Goal: Information Seeking & Learning: Learn about a topic

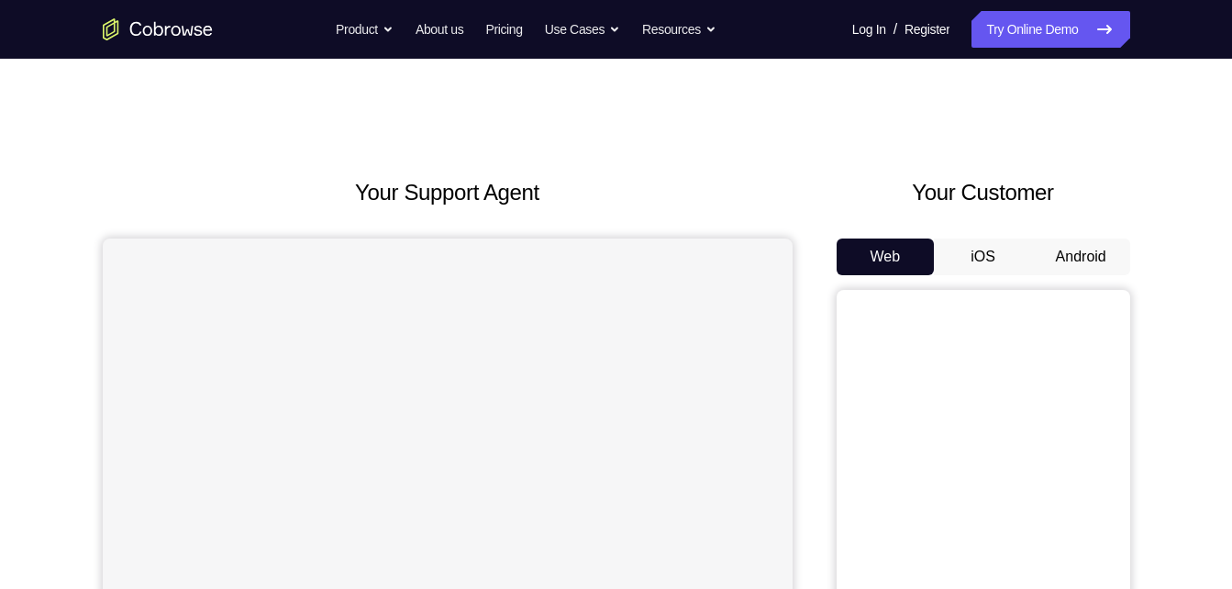
click at [1083, 263] on button "Android" at bounding box center [1081, 256] width 98 height 37
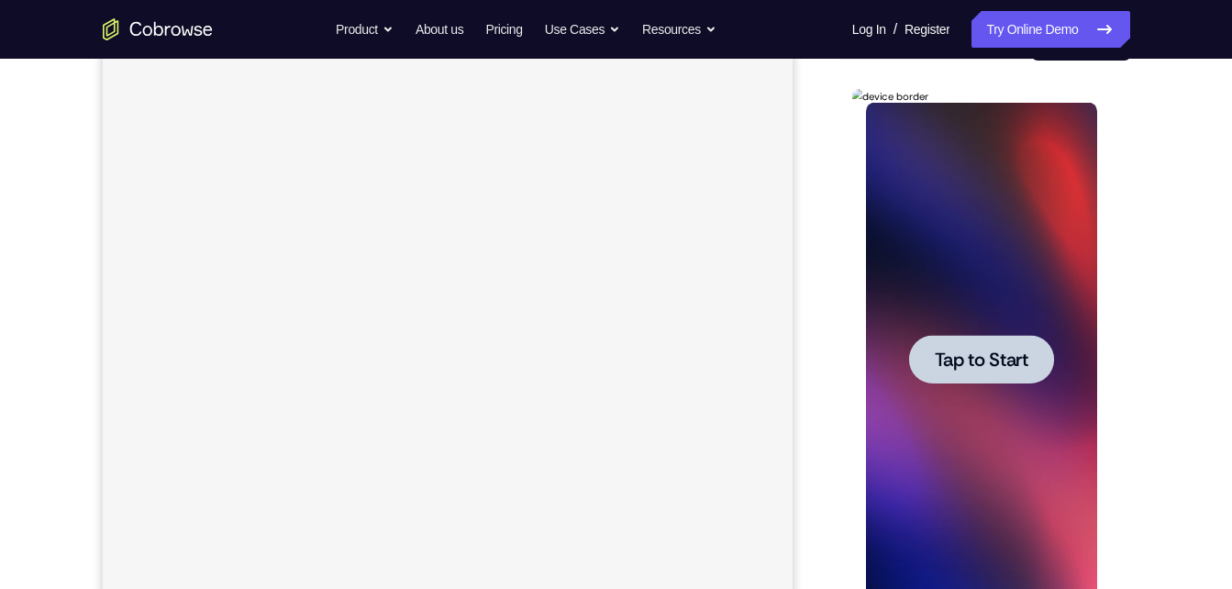
click at [968, 334] on div at bounding box center [981, 360] width 231 height 514
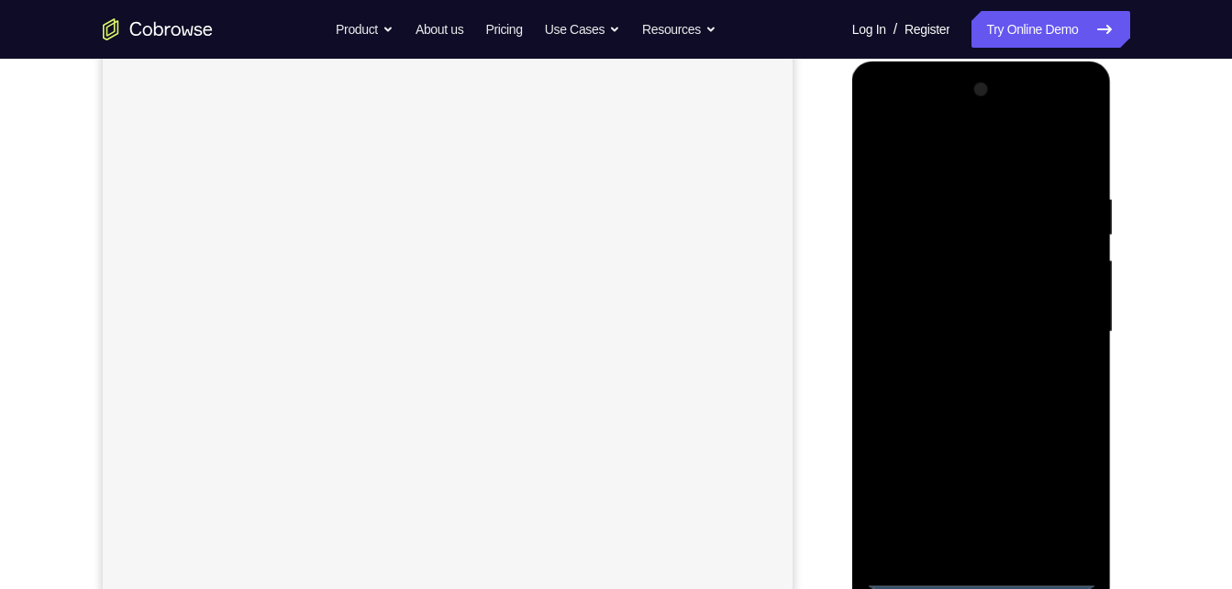
scroll to position [260, 0]
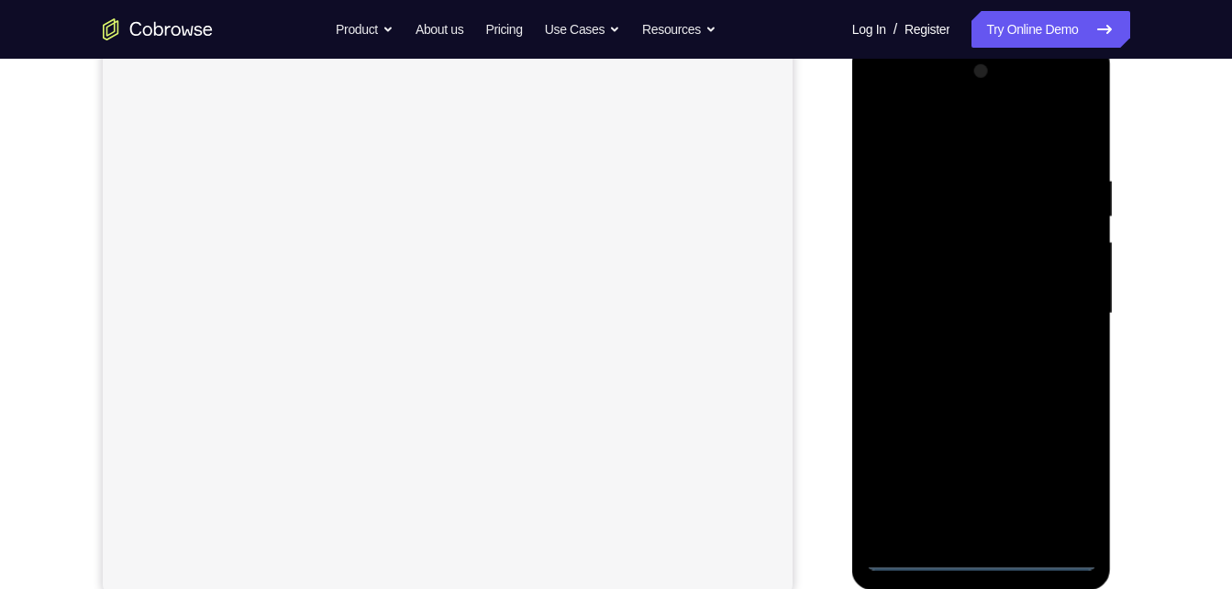
click at [975, 559] on div at bounding box center [981, 314] width 231 height 514
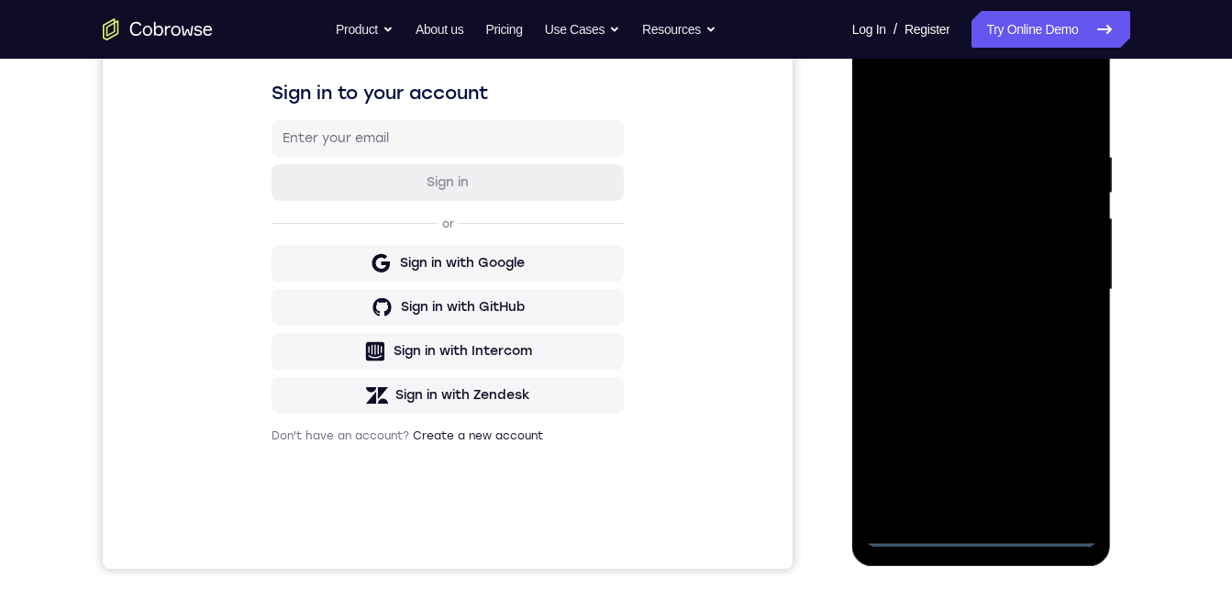
scroll to position [0, 0]
click at [1062, 457] on div at bounding box center [981, 290] width 231 height 514
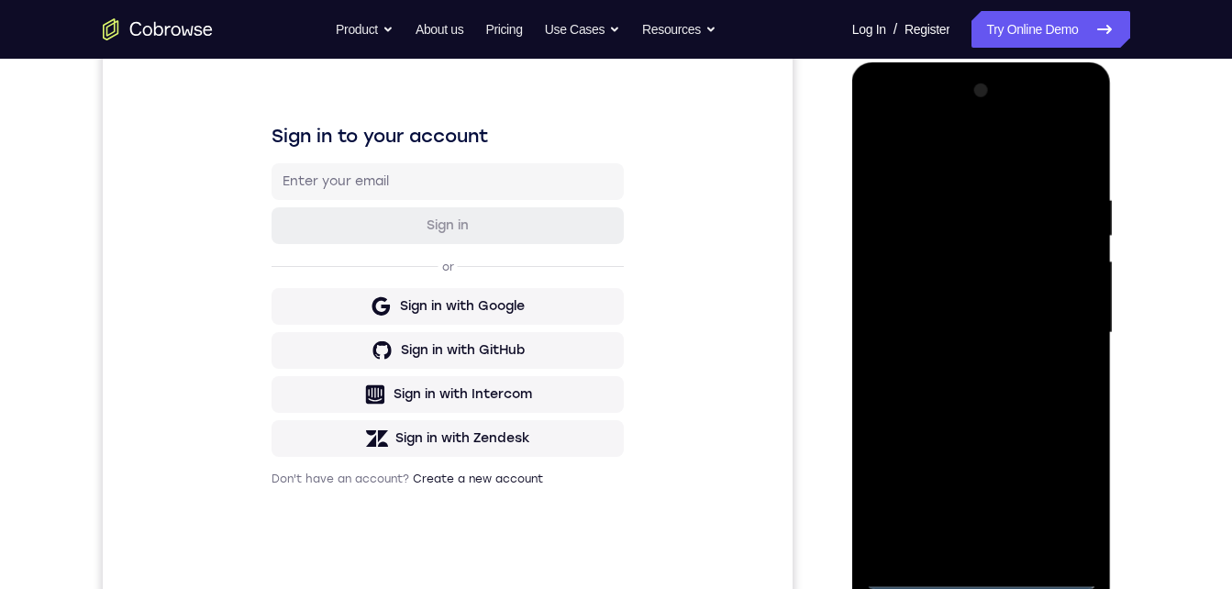
scroll to position [223, 0]
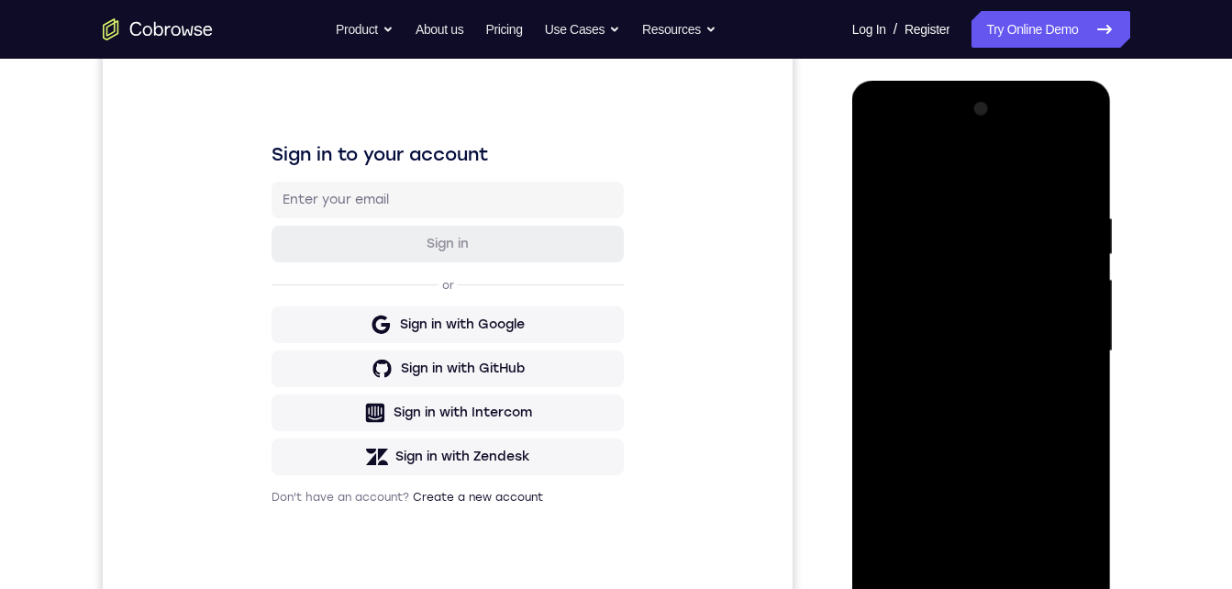
click at [915, 136] on div at bounding box center [981, 351] width 231 height 514
click at [1059, 339] on div at bounding box center [981, 351] width 231 height 514
click at [960, 383] on div at bounding box center [981, 351] width 231 height 514
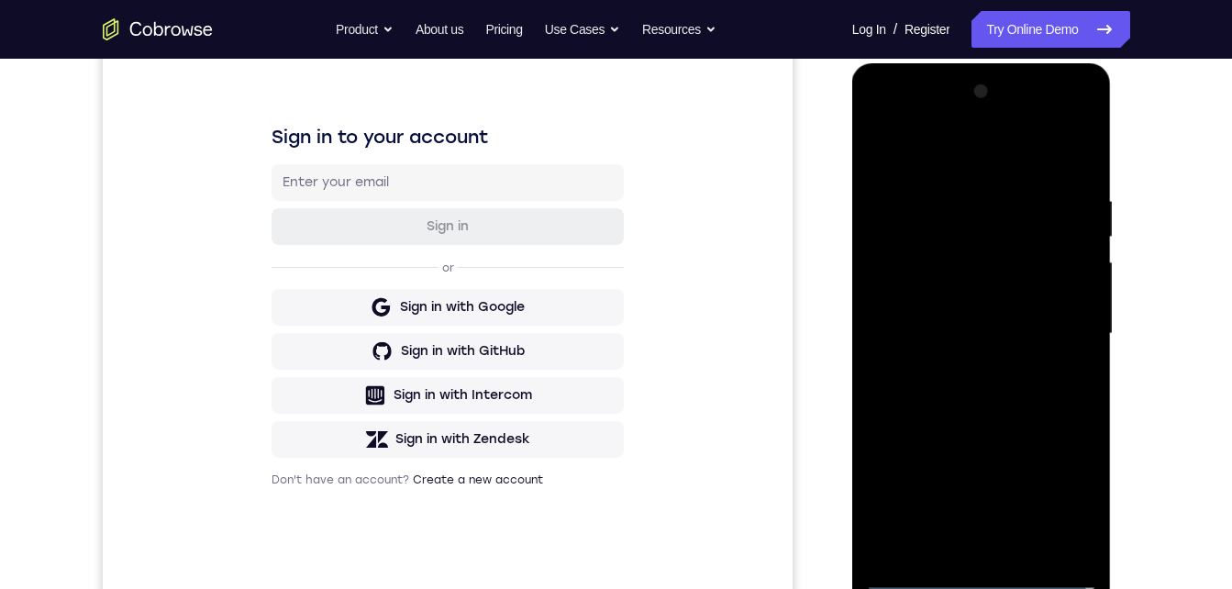
click at [953, 307] on div at bounding box center [981, 334] width 231 height 514
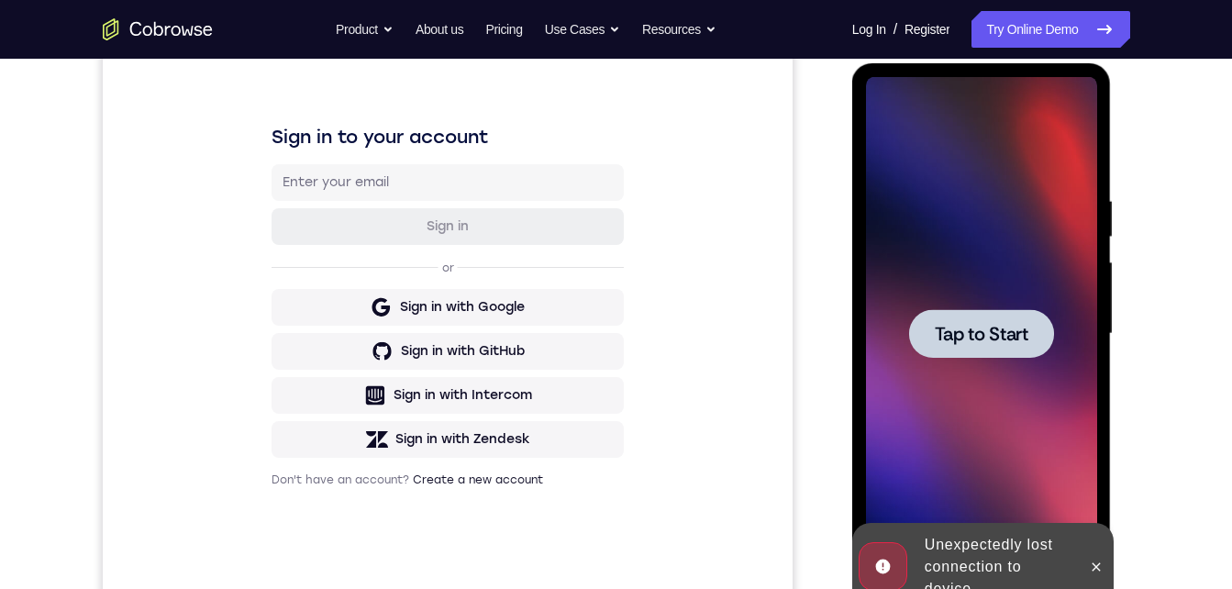
click at [932, 304] on div at bounding box center [981, 334] width 231 height 514
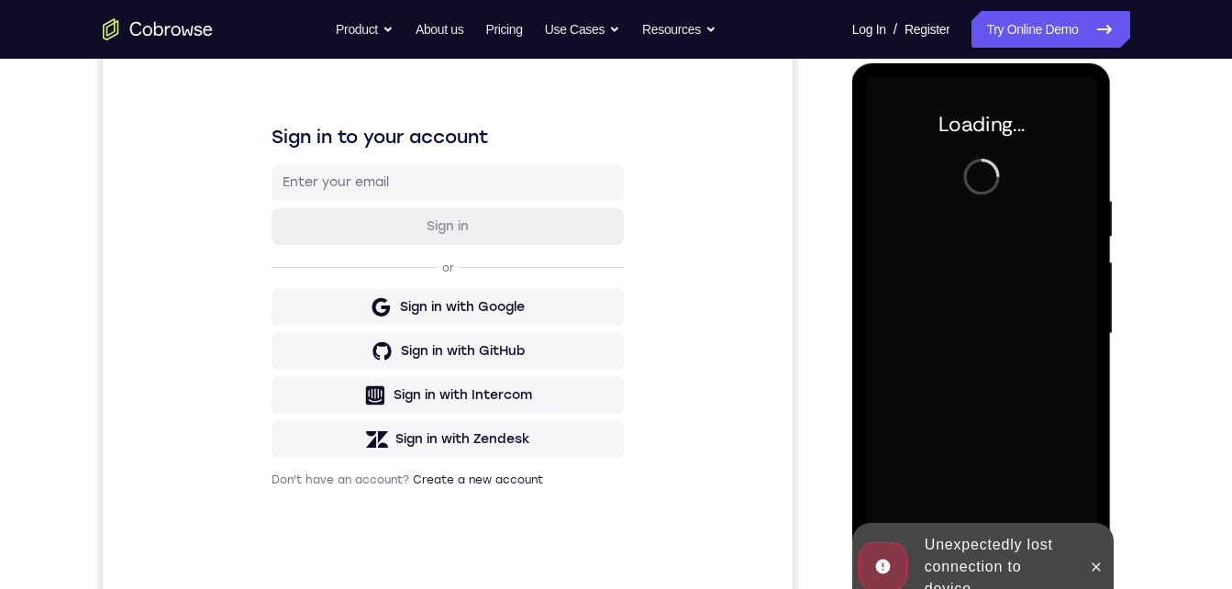
scroll to position [256, 0]
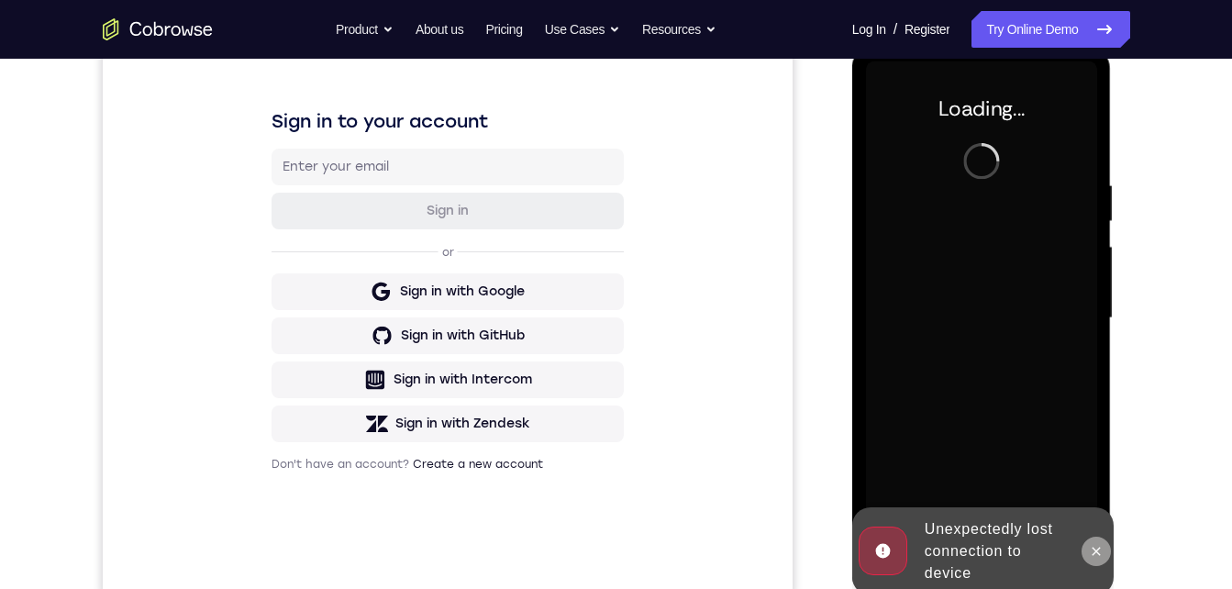
click at [1091, 550] on icon at bounding box center [1096, 551] width 15 height 15
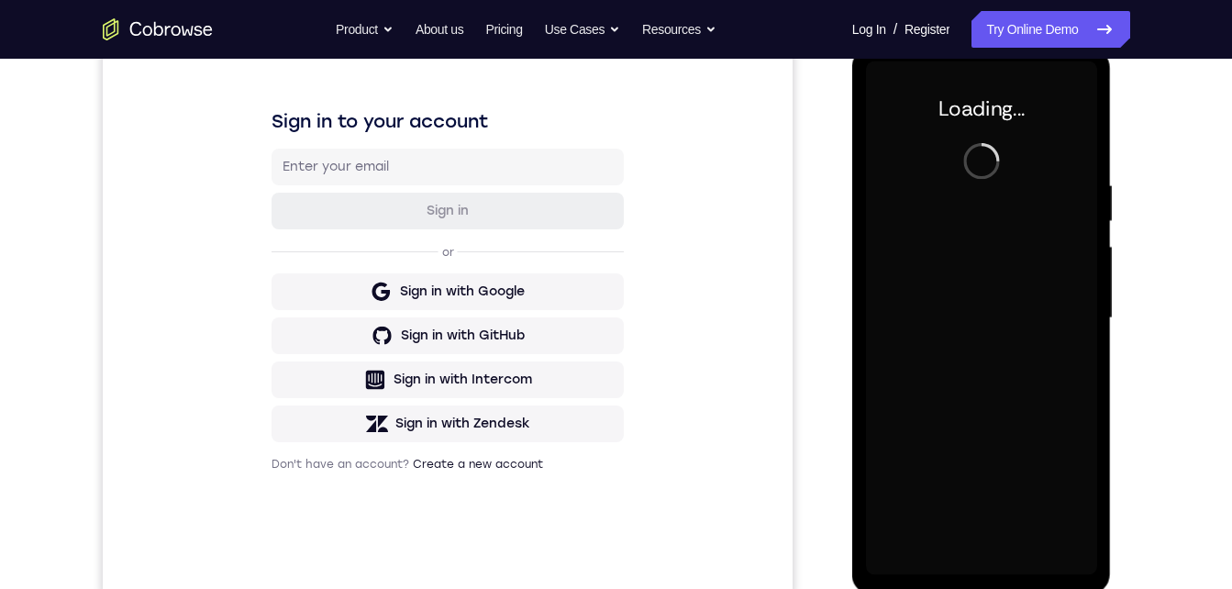
scroll to position [241, 0]
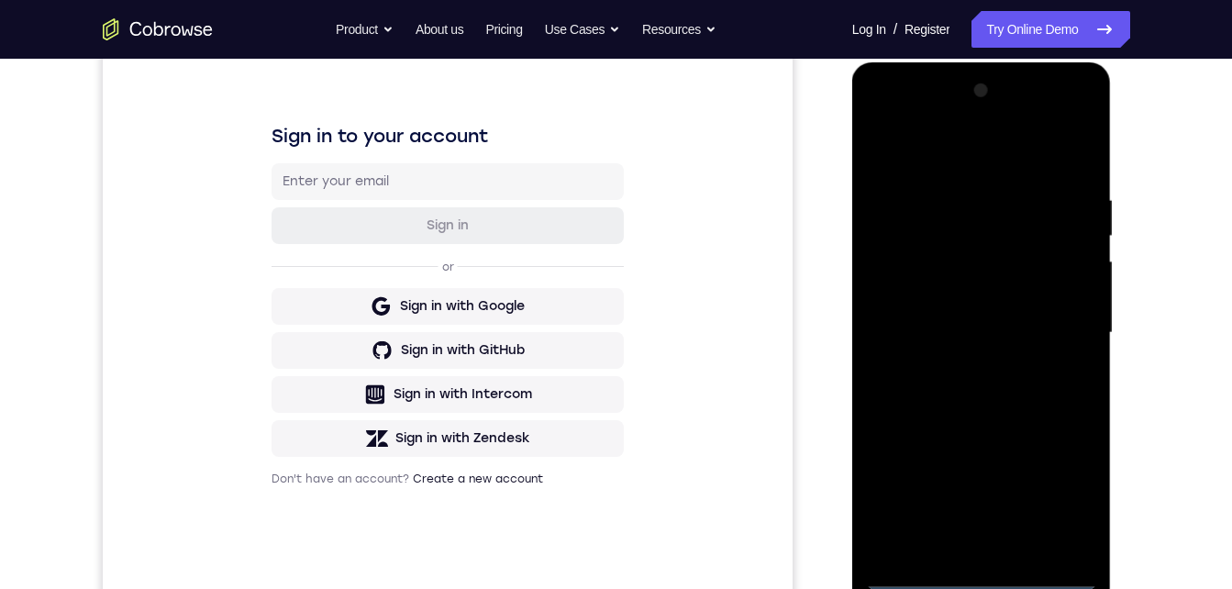
click at [979, 572] on div at bounding box center [981, 333] width 231 height 514
click at [1066, 488] on div at bounding box center [981, 333] width 231 height 514
click at [919, 114] on div at bounding box center [981, 333] width 231 height 514
click at [1058, 317] on div at bounding box center [981, 333] width 231 height 514
click at [958, 363] on div at bounding box center [981, 333] width 231 height 514
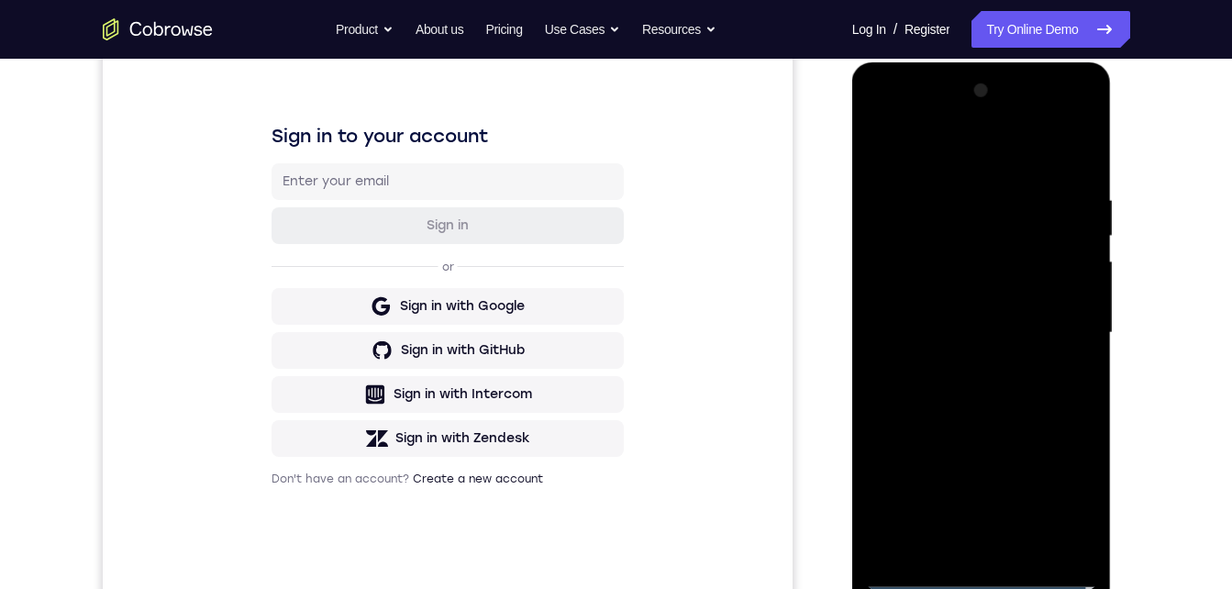
click at [951, 307] on div at bounding box center [981, 333] width 231 height 514
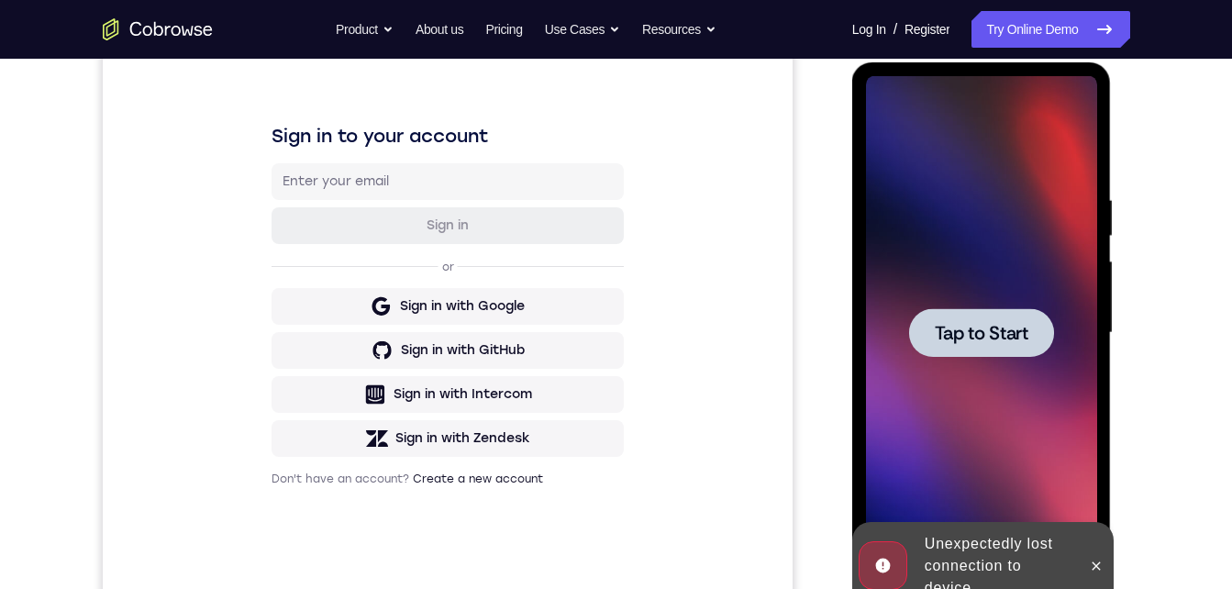
click at [957, 315] on div at bounding box center [981, 332] width 145 height 49
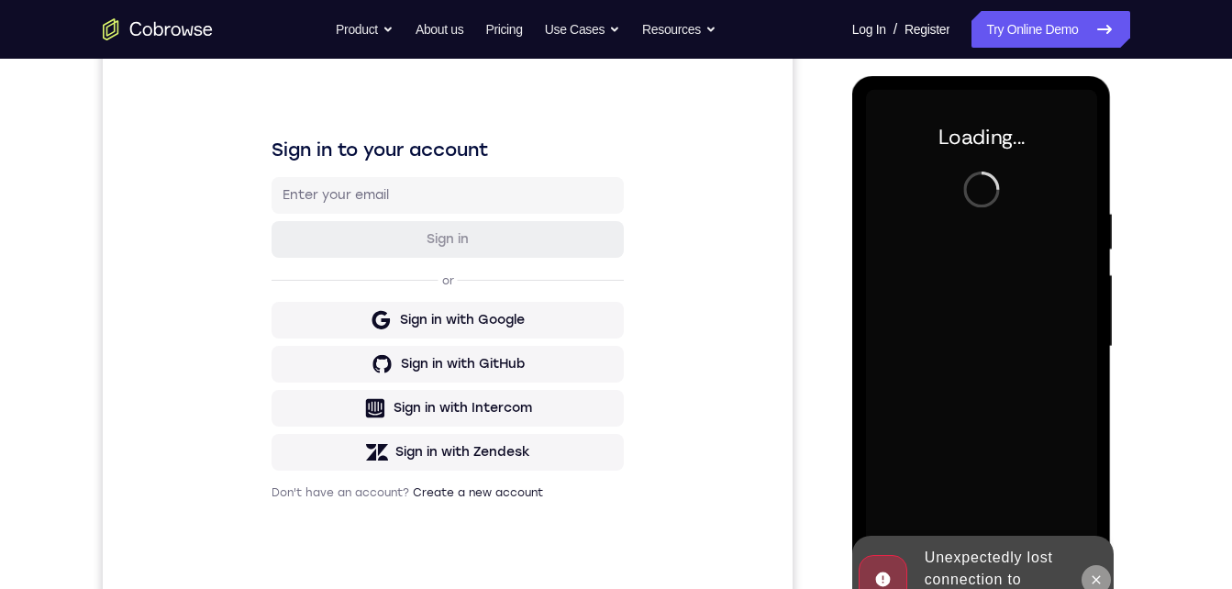
click at [1095, 574] on icon at bounding box center [1096, 579] width 15 height 15
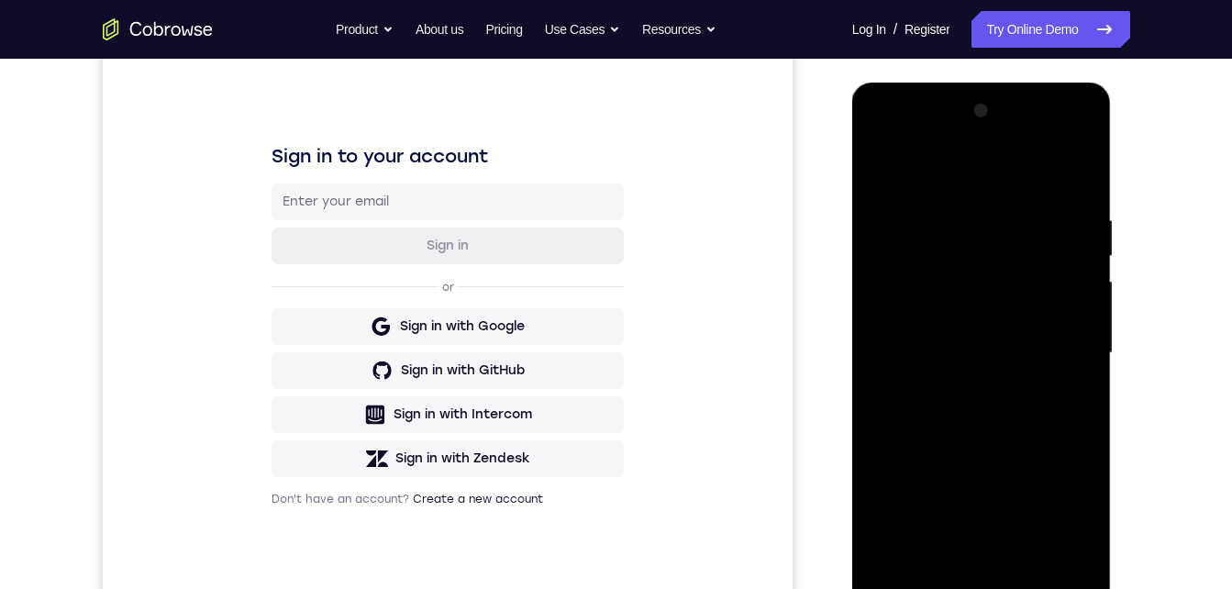
scroll to position [305, 0]
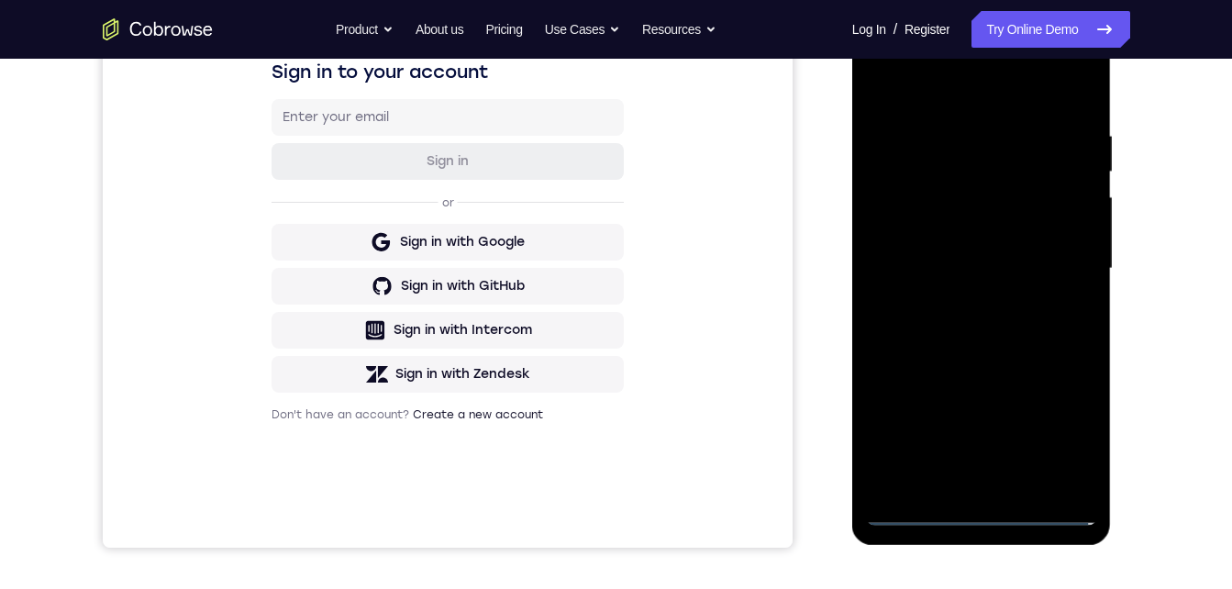
click at [990, 513] on div at bounding box center [981, 269] width 231 height 514
click at [1055, 433] on div at bounding box center [981, 269] width 231 height 514
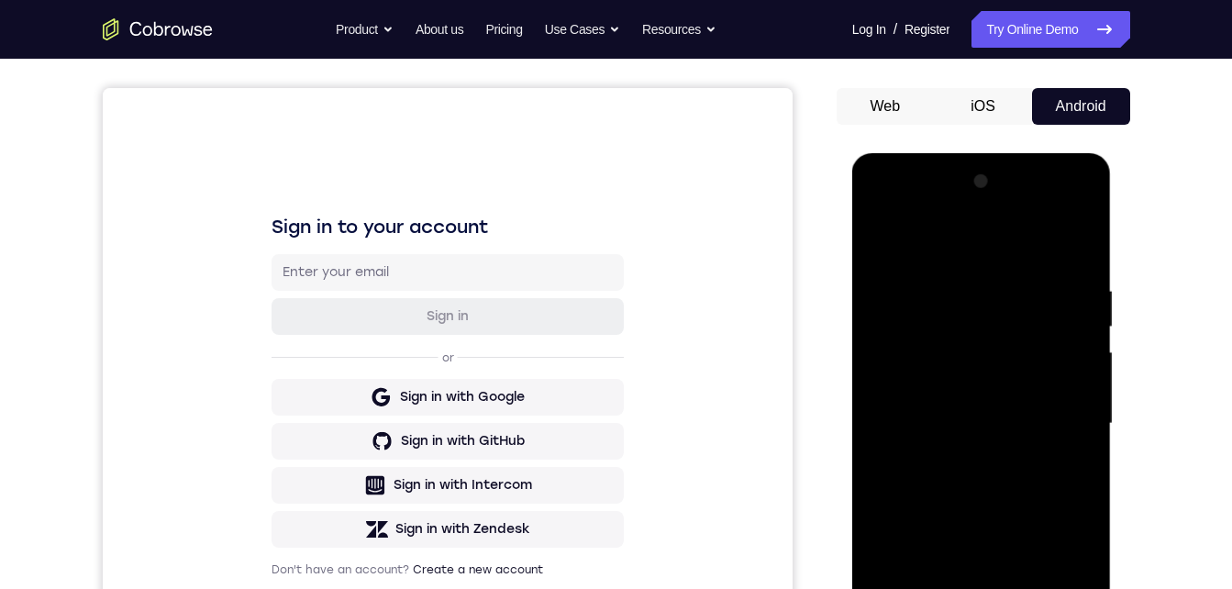
scroll to position [149, 0]
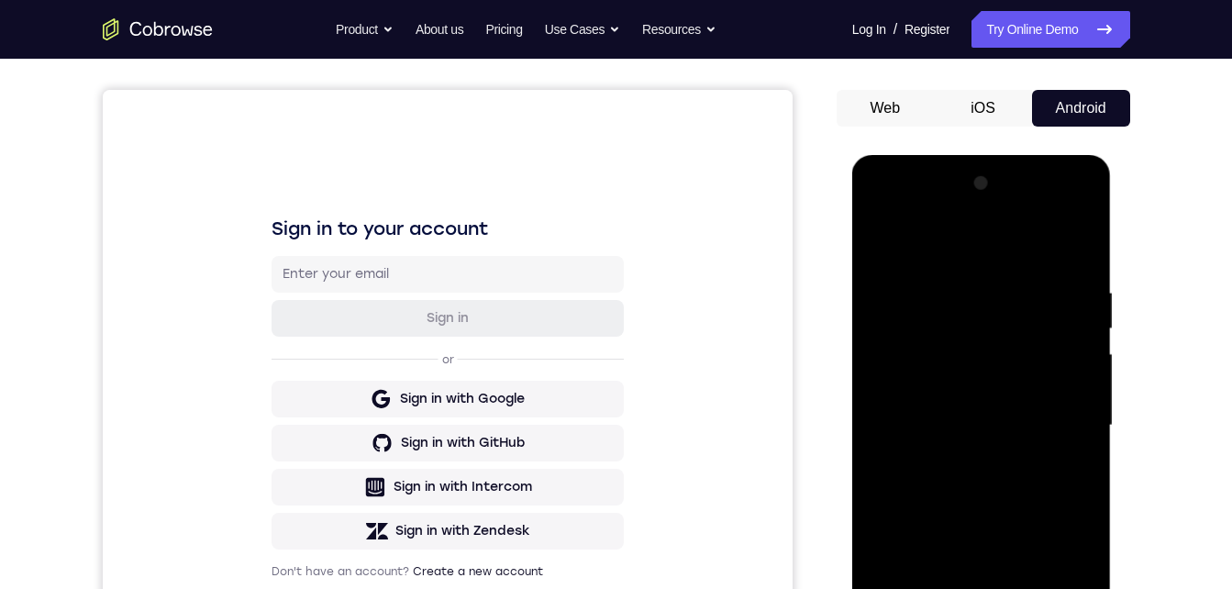
click at [893, 209] on div at bounding box center [981, 426] width 231 height 514
click at [1053, 423] on div at bounding box center [981, 426] width 231 height 514
click at [963, 465] on div at bounding box center [981, 426] width 231 height 514
click at [960, 408] on div at bounding box center [981, 426] width 231 height 514
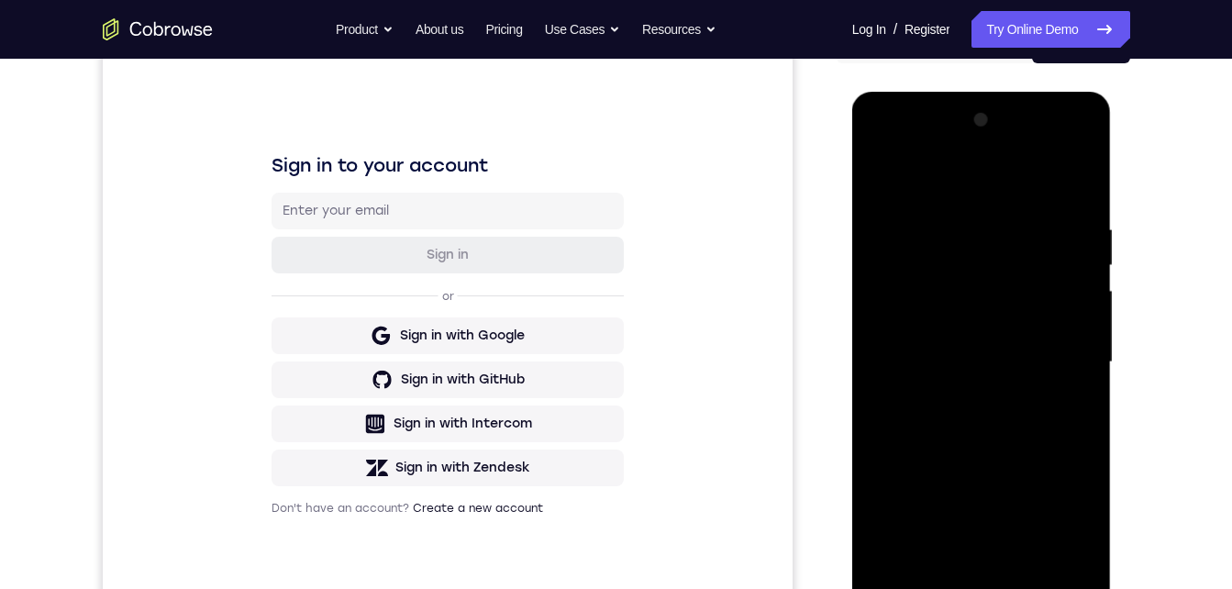
click at [956, 324] on div at bounding box center [981, 362] width 231 height 514
click at [922, 360] on div at bounding box center [981, 362] width 231 height 514
click at [925, 434] on div at bounding box center [981, 362] width 231 height 514
click at [968, 406] on div at bounding box center [981, 362] width 231 height 514
click at [959, 415] on div at bounding box center [981, 362] width 231 height 514
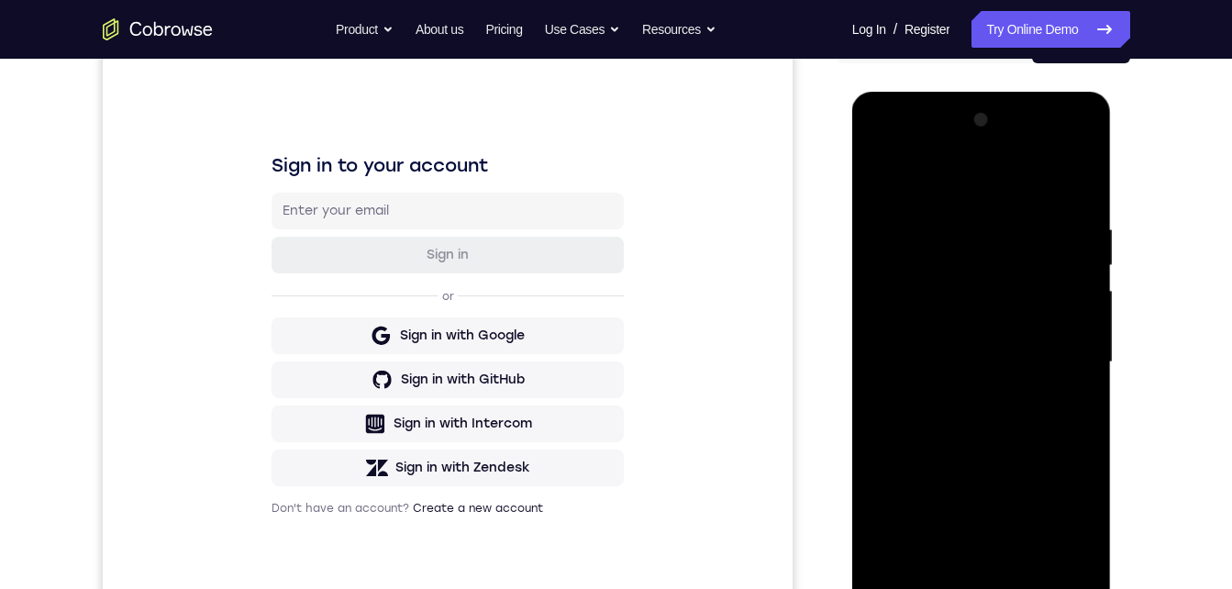
click at [1003, 446] on div at bounding box center [981, 362] width 231 height 514
click at [1027, 582] on div at bounding box center [981, 362] width 231 height 514
click at [970, 466] on div at bounding box center [981, 362] width 231 height 514
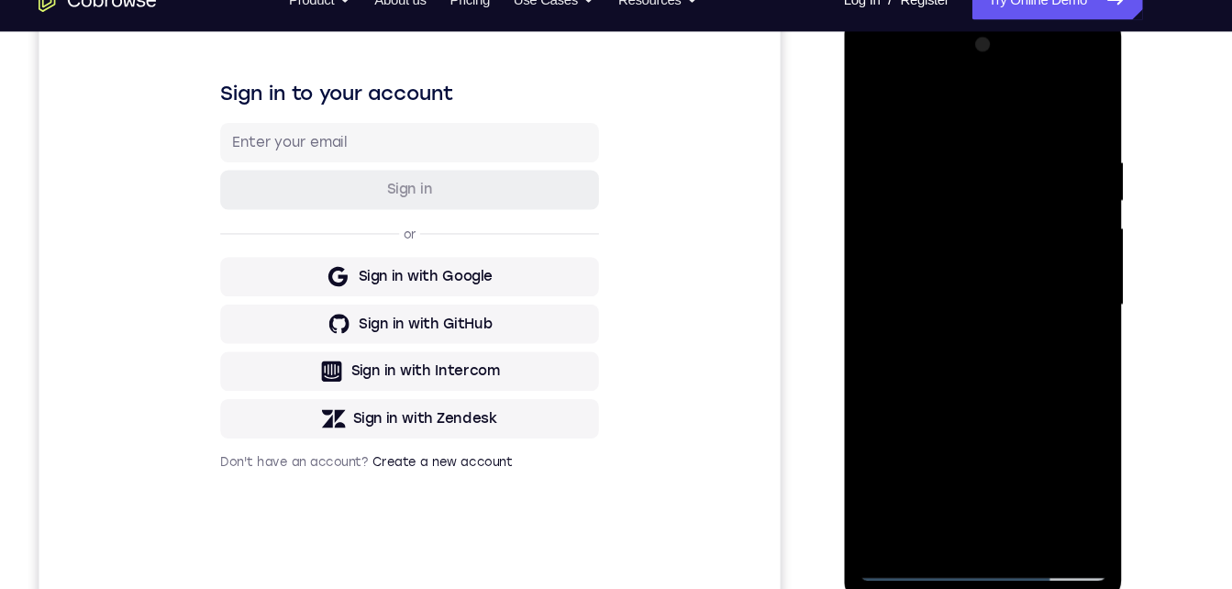
click at [879, 98] on div at bounding box center [972, 285] width 231 height 514
click at [947, 148] on div at bounding box center [972, 285] width 231 height 514
click at [1063, 106] on div at bounding box center [972, 285] width 231 height 514
click at [938, 67] on div at bounding box center [972, 285] width 231 height 514
drag, startPoint x: 935, startPoint y: 312, endPoint x: 912, endPoint y: 46, distance: 266.9
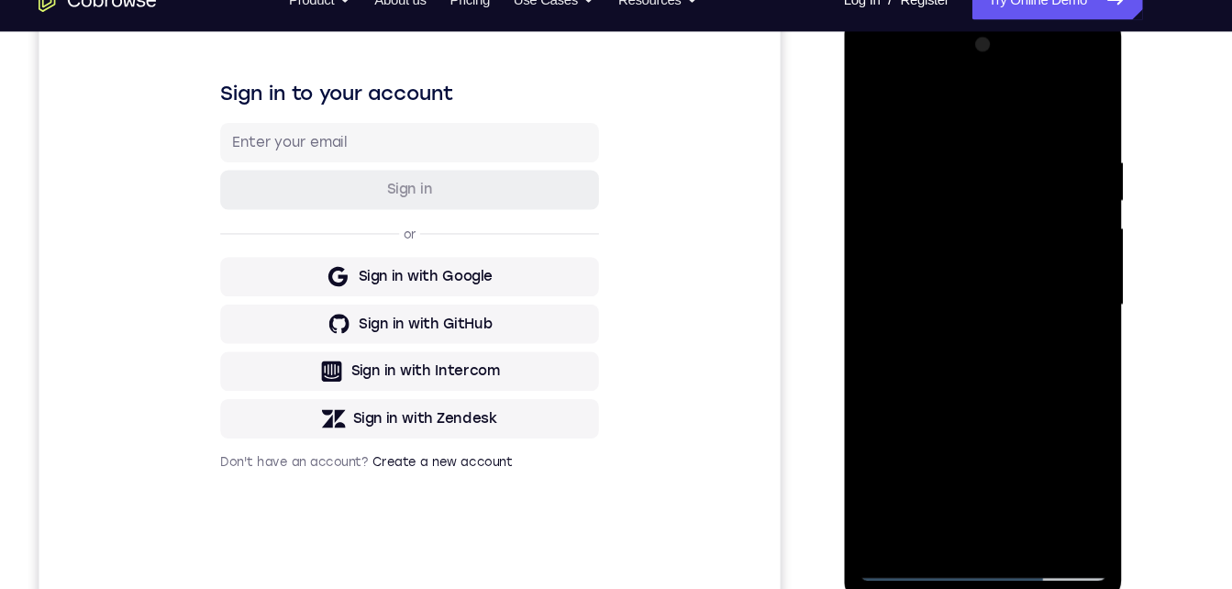
click at [912, 32] on div at bounding box center [972, 285] width 231 height 514
drag, startPoint x: 955, startPoint y: 347, endPoint x: 940, endPoint y: 204, distance: 143.8
click at [940, 204] on div at bounding box center [972, 285] width 231 height 514
